Goal: Browse casually: Explore the website without a specific task or goal

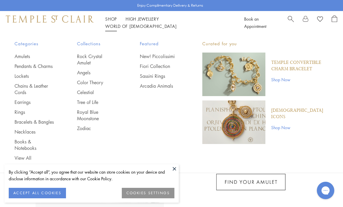
click at [23, 69] on link "Pendants & Charms" at bounding box center [34, 66] width 39 height 6
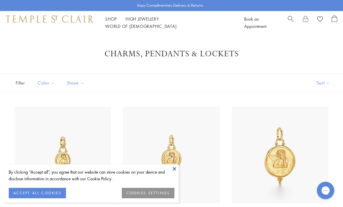
click at [171, 169] on button at bounding box center [174, 168] width 9 height 9
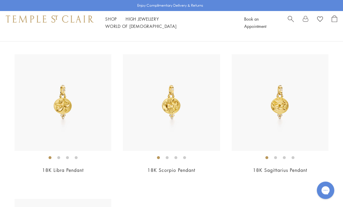
scroll to position [3113, 0]
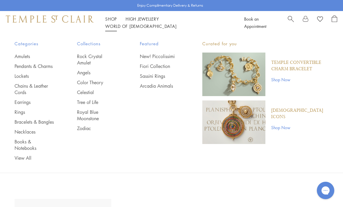
click at [25, 135] on link "Necklaces" at bounding box center [34, 132] width 39 height 6
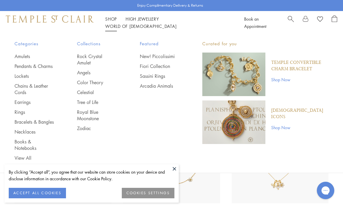
click at [17, 115] on link "Rings" at bounding box center [34, 112] width 39 height 6
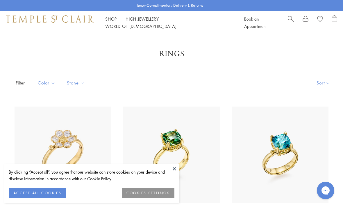
click at [175, 168] on button at bounding box center [174, 168] width 9 height 9
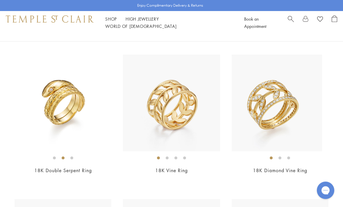
scroll to position [1789, 0]
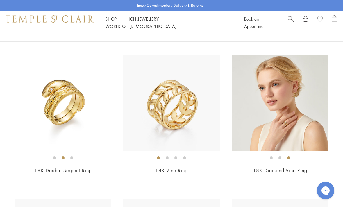
click at [269, 113] on img at bounding box center [280, 103] width 97 height 97
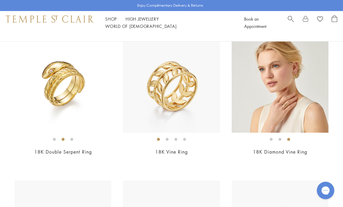
click at [258, 89] on img at bounding box center [280, 84] width 97 height 97
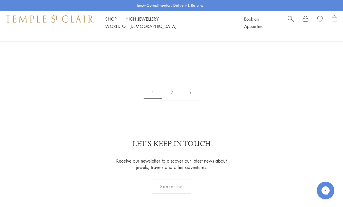
scroll to position [2353, 0]
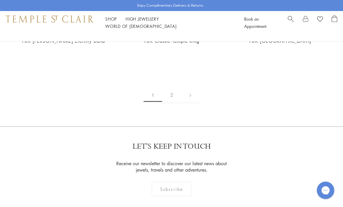
click at [172, 92] on link "2" at bounding box center [171, 95] width 19 height 16
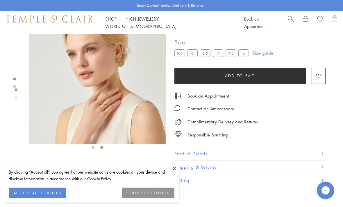
scroll to position [20, 0]
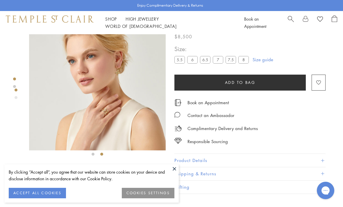
click at [73, 110] on img at bounding box center [97, 82] width 137 height 137
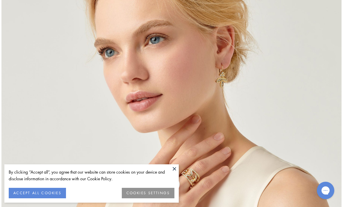
click at [178, 171] on button at bounding box center [174, 168] width 9 height 9
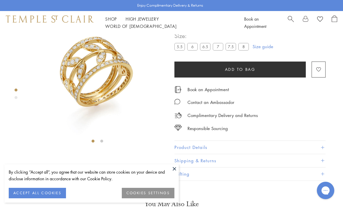
scroll to position [34, 0]
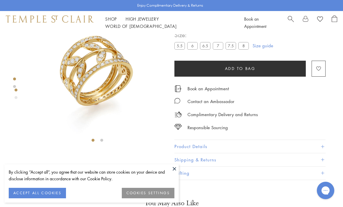
click at [172, 168] on button at bounding box center [174, 168] width 9 height 9
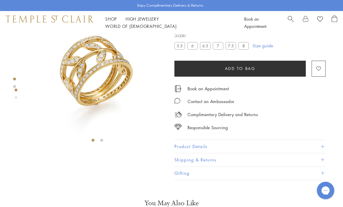
click at [86, 82] on img at bounding box center [97, 68] width 137 height 137
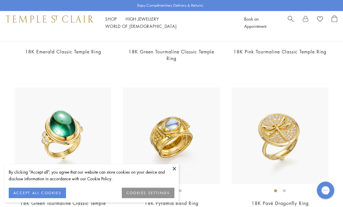
scroll to position [895, 0]
